Goal: Transaction & Acquisition: Purchase product/service

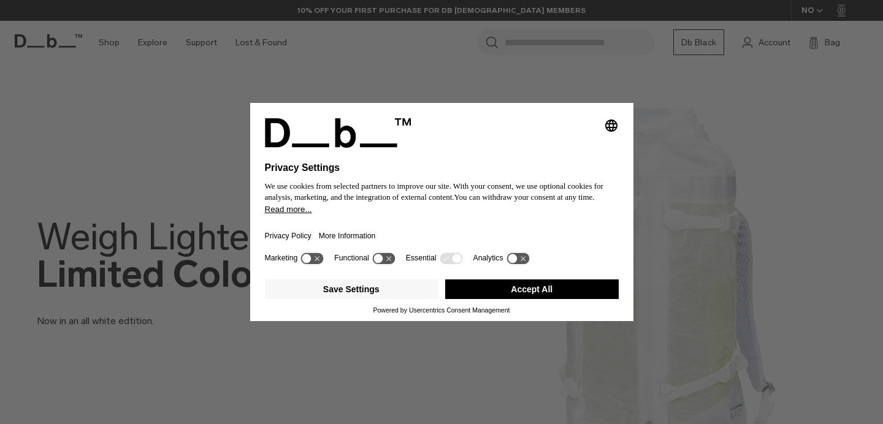
click at [531, 290] on button "Accept All" at bounding box center [532, 290] width 174 height 20
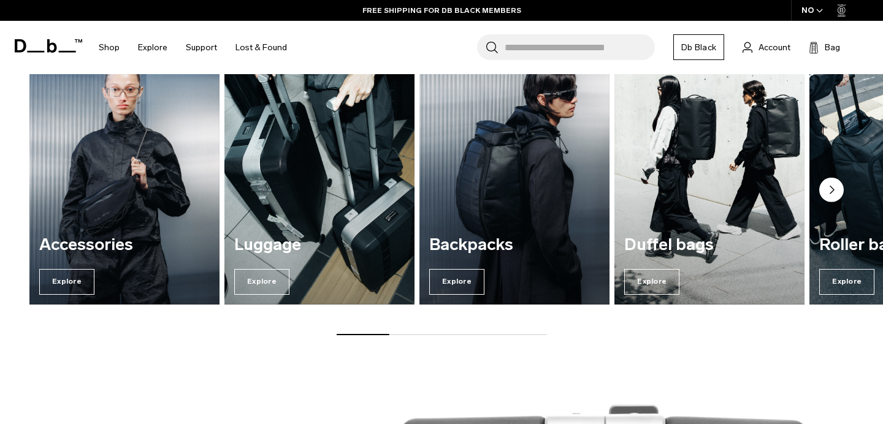
scroll to position [941, 0]
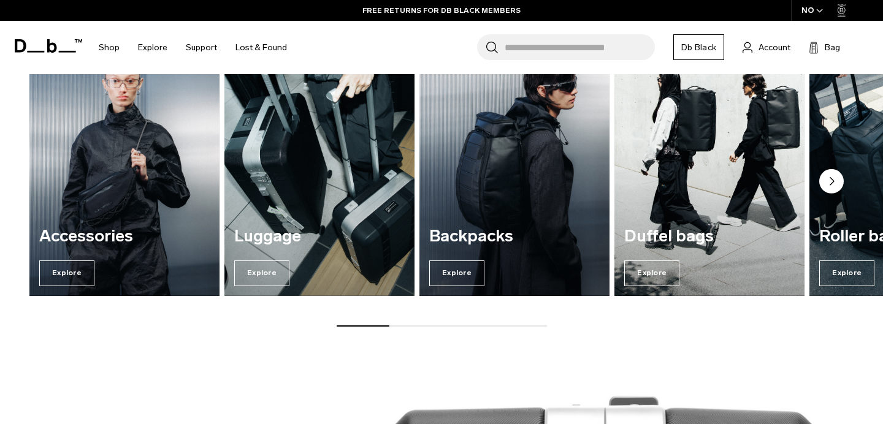
click at [832, 182] on icon "Next slide" at bounding box center [832, 181] width 4 height 7
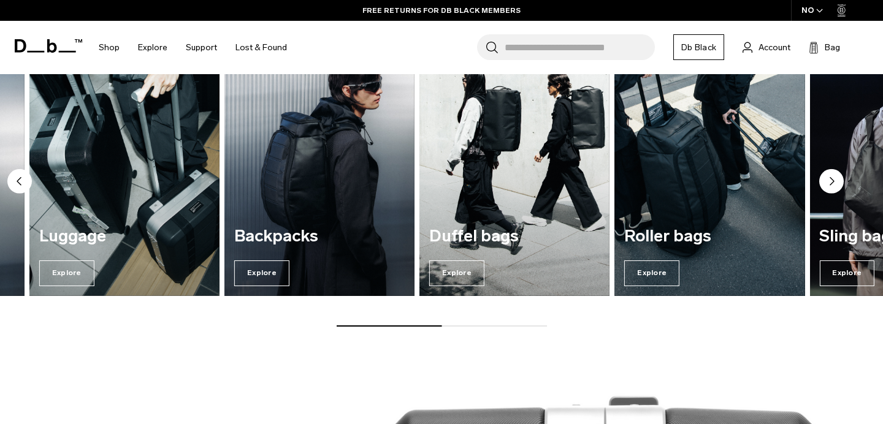
click at [829, 184] on circle "Next slide" at bounding box center [831, 181] width 25 height 25
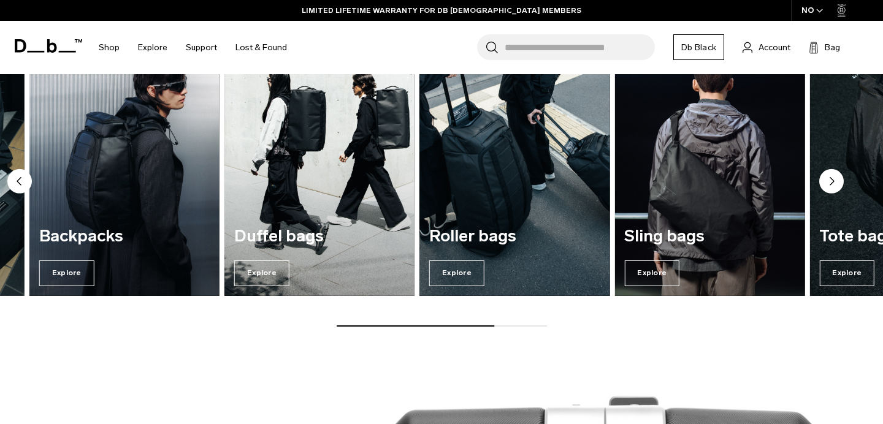
click at [829, 184] on circle "Next slide" at bounding box center [831, 181] width 25 height 25
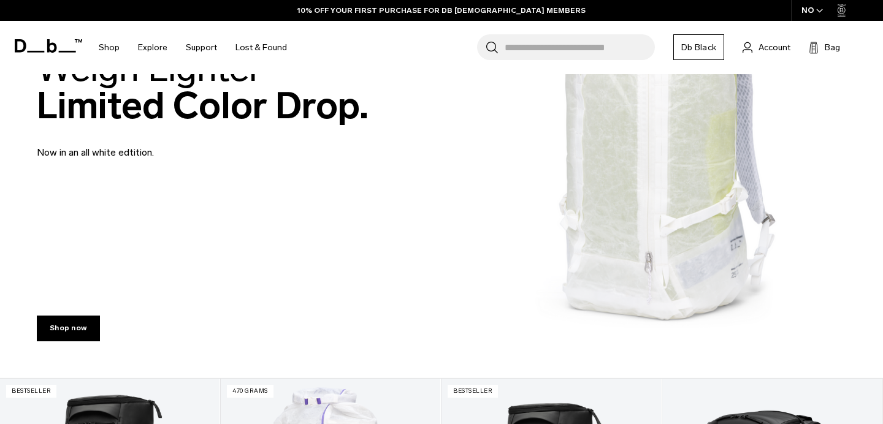
scroll to position [186, 0]
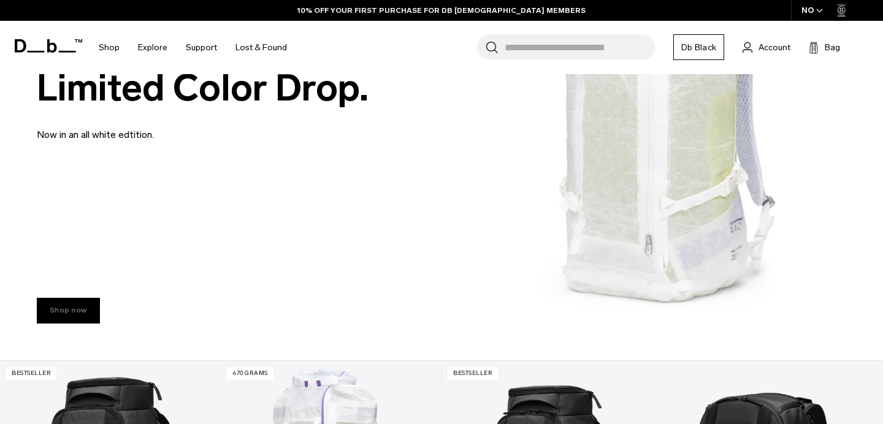
click at [76, 307] on link "Shop now" at bounding box center [68, 311] width 63 height 26
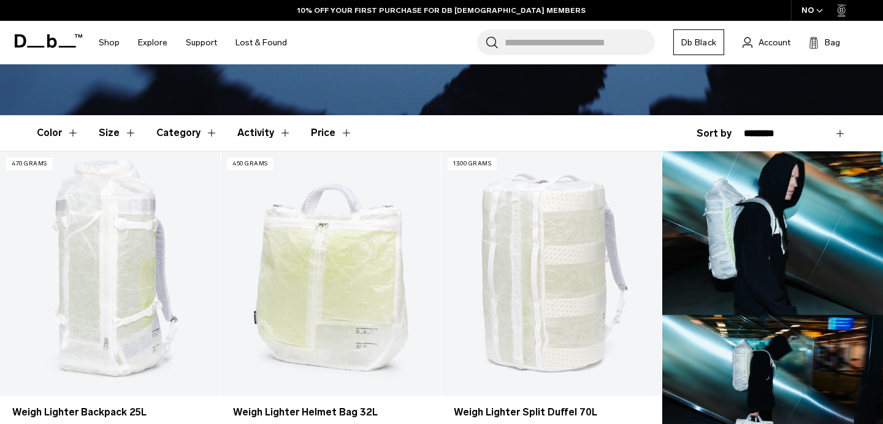
scroll to position [277, 0]
